Goal: Task Accomplishment & Management: Use online tool/utility

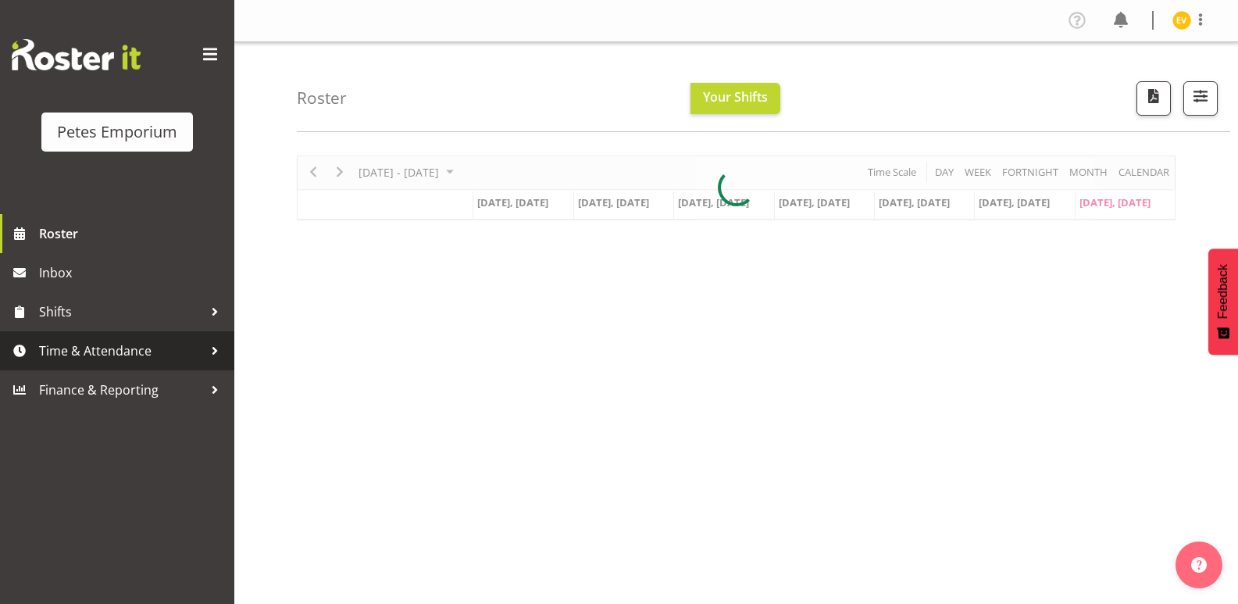
click at [178, 337] on link "Time & Attendance" at bounding box center [117, 350] width 234 height 39
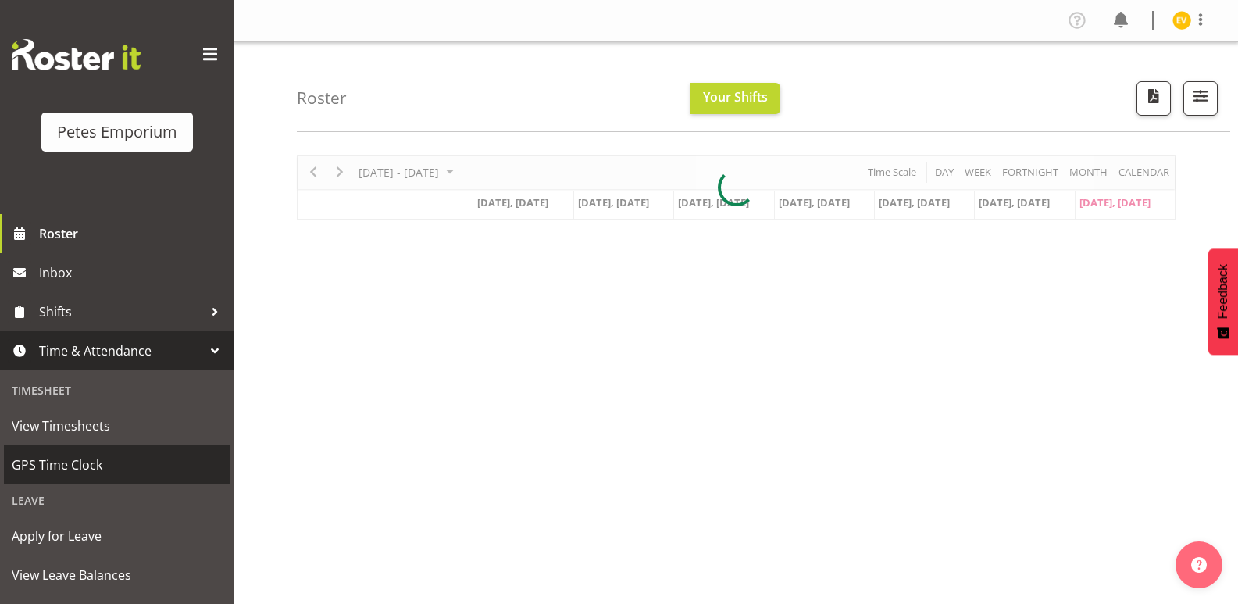
click at [141, 477] on link "GPS Time Clock" at bounding box center [117, 464] width 226 height 39
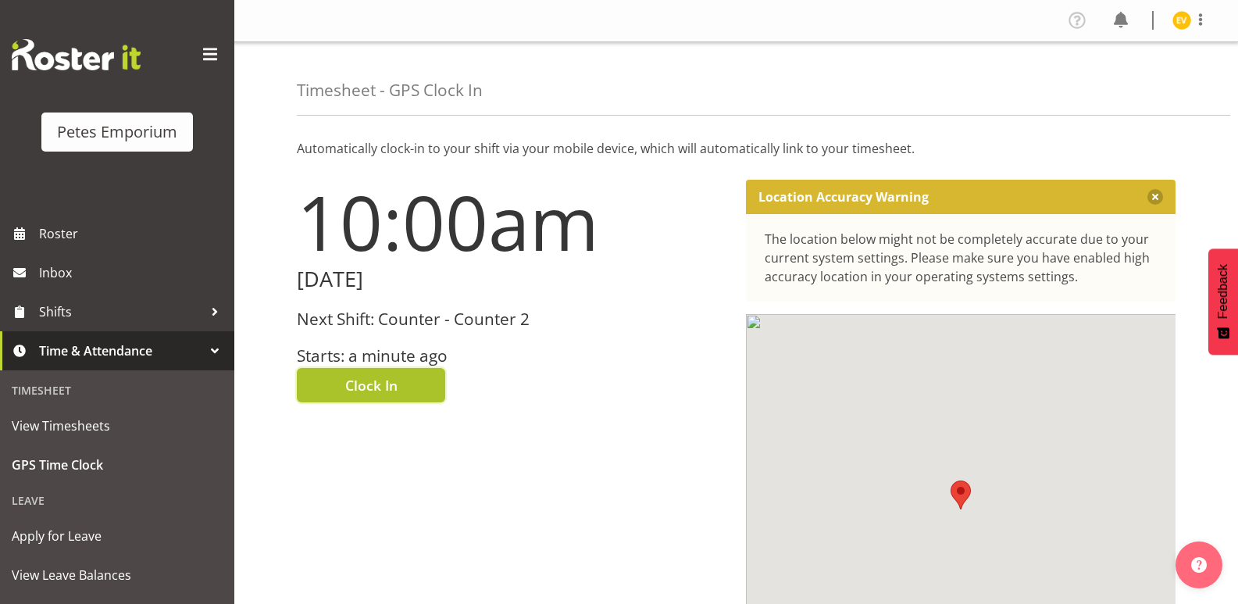
click at [397, 386] on span "Clock In" at bounding box center [371, 385] width 52 height 20
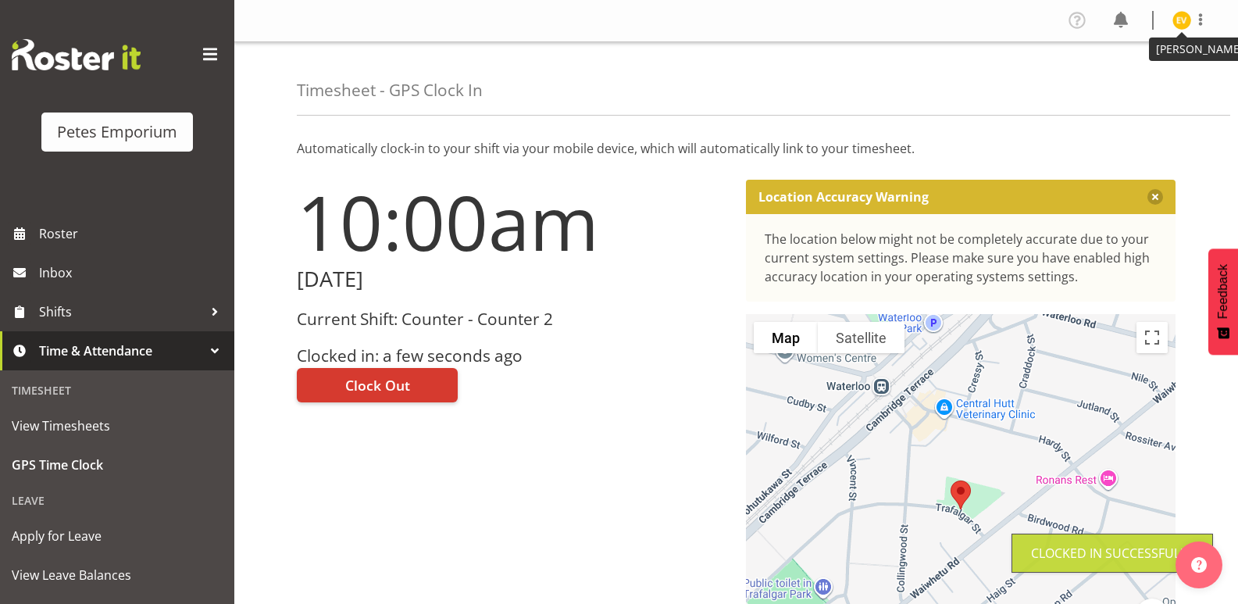
click at [1177, 18] on img at bounding box center [1181, 20] width 19 height 19
click at [1178, 79] on link "Log Out" at bounding box center [1135, 82] width 150 height 28
